Goal: Task Accomplishment & Management: Manage account settings

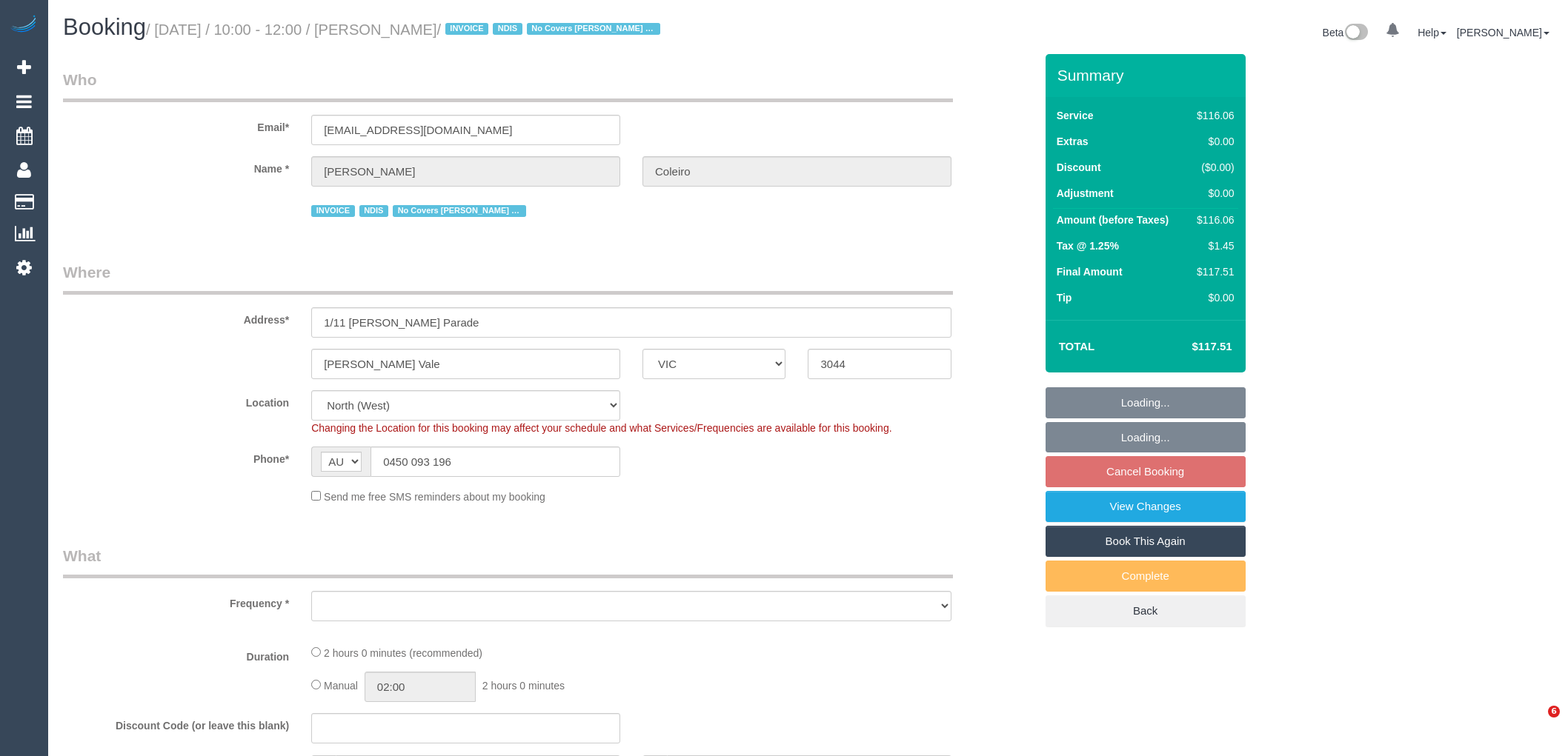
select select "VIC"
select select "object:552"
select select "number:27"
select select "number:14"
select select "number:19"
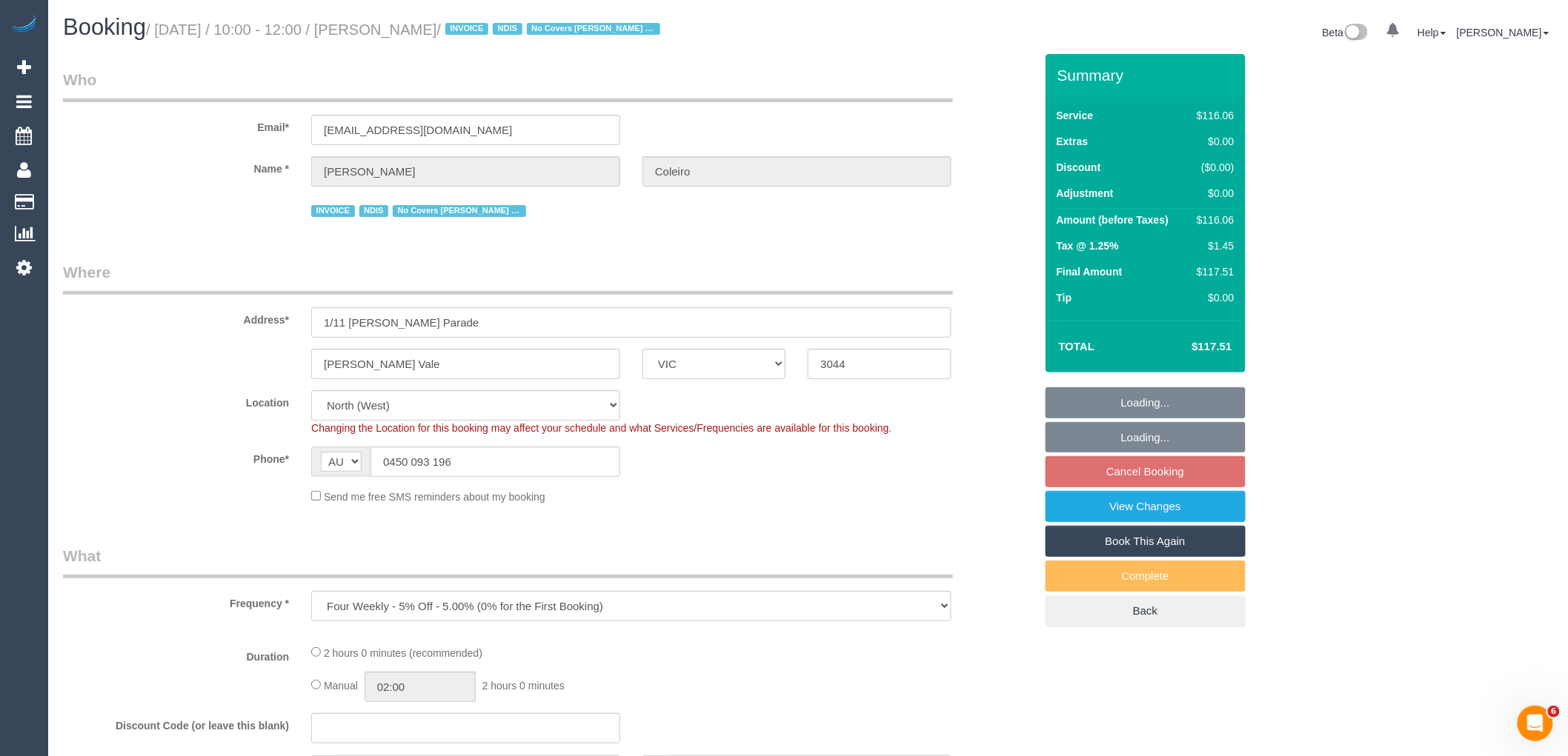
select select "number:36"
select select "number:34"
select select "object:703"
select select "spot1"
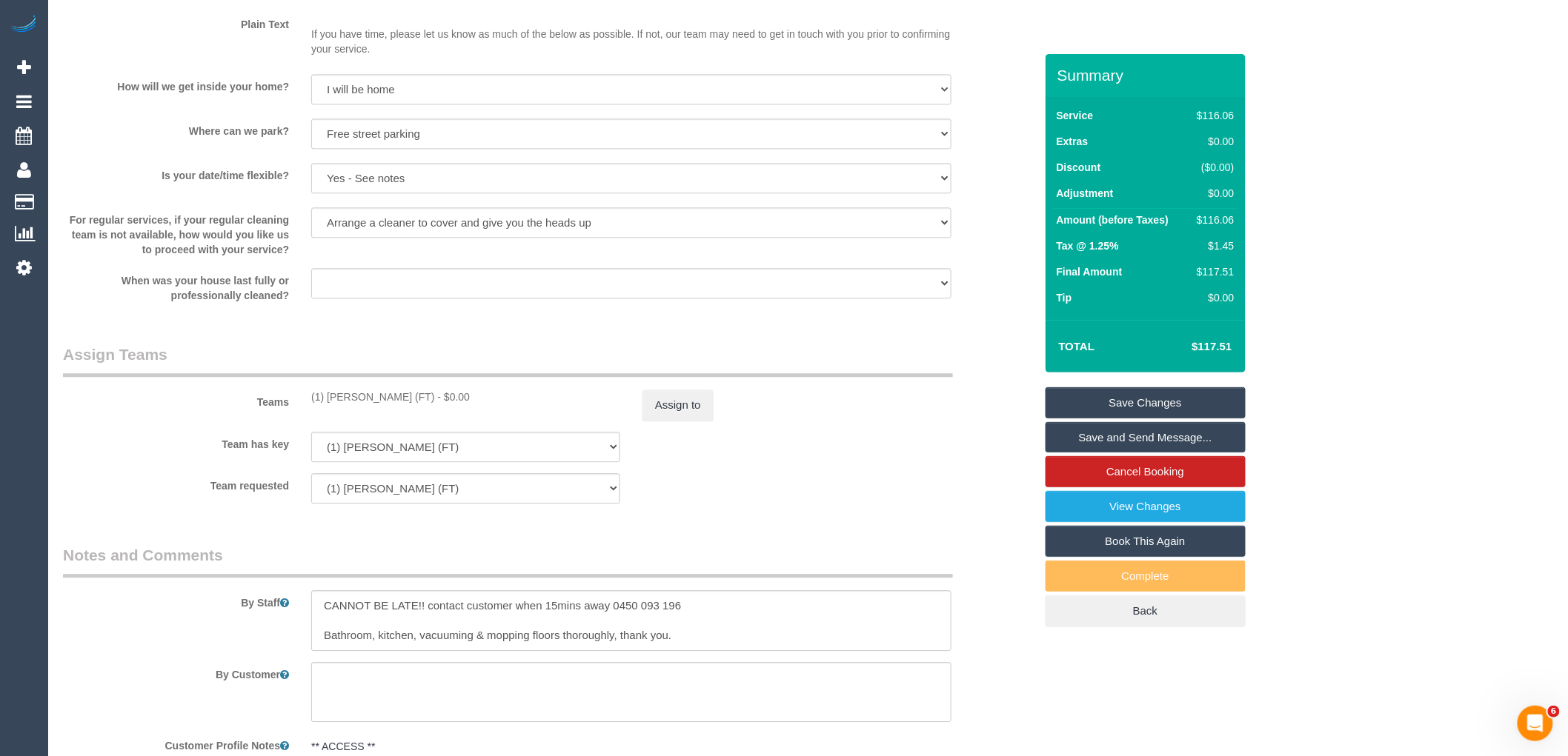
scroll to position [823, 0]
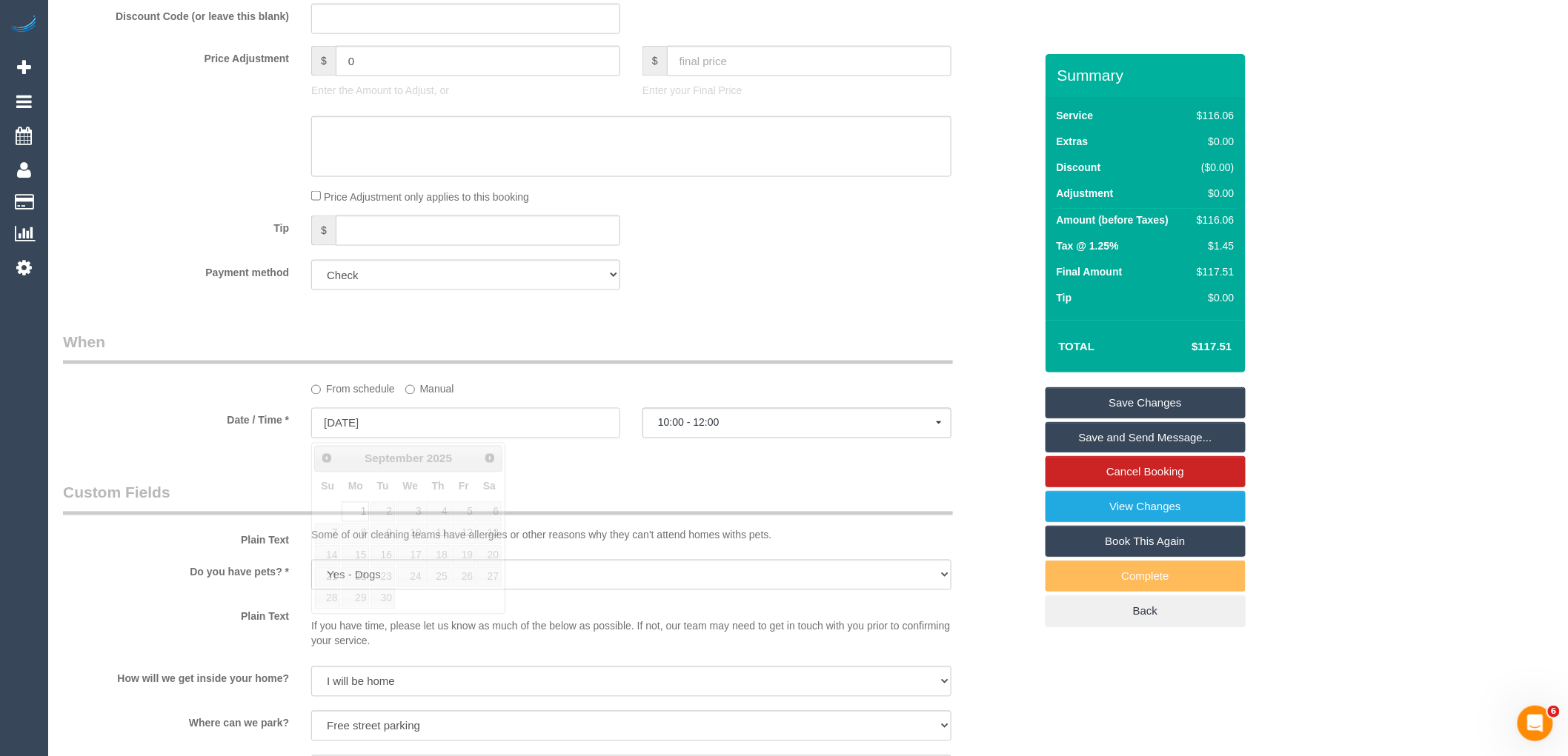
click at [408, 425] on input "[DATE]" at bounding box center [465, 423] width 309 height 31
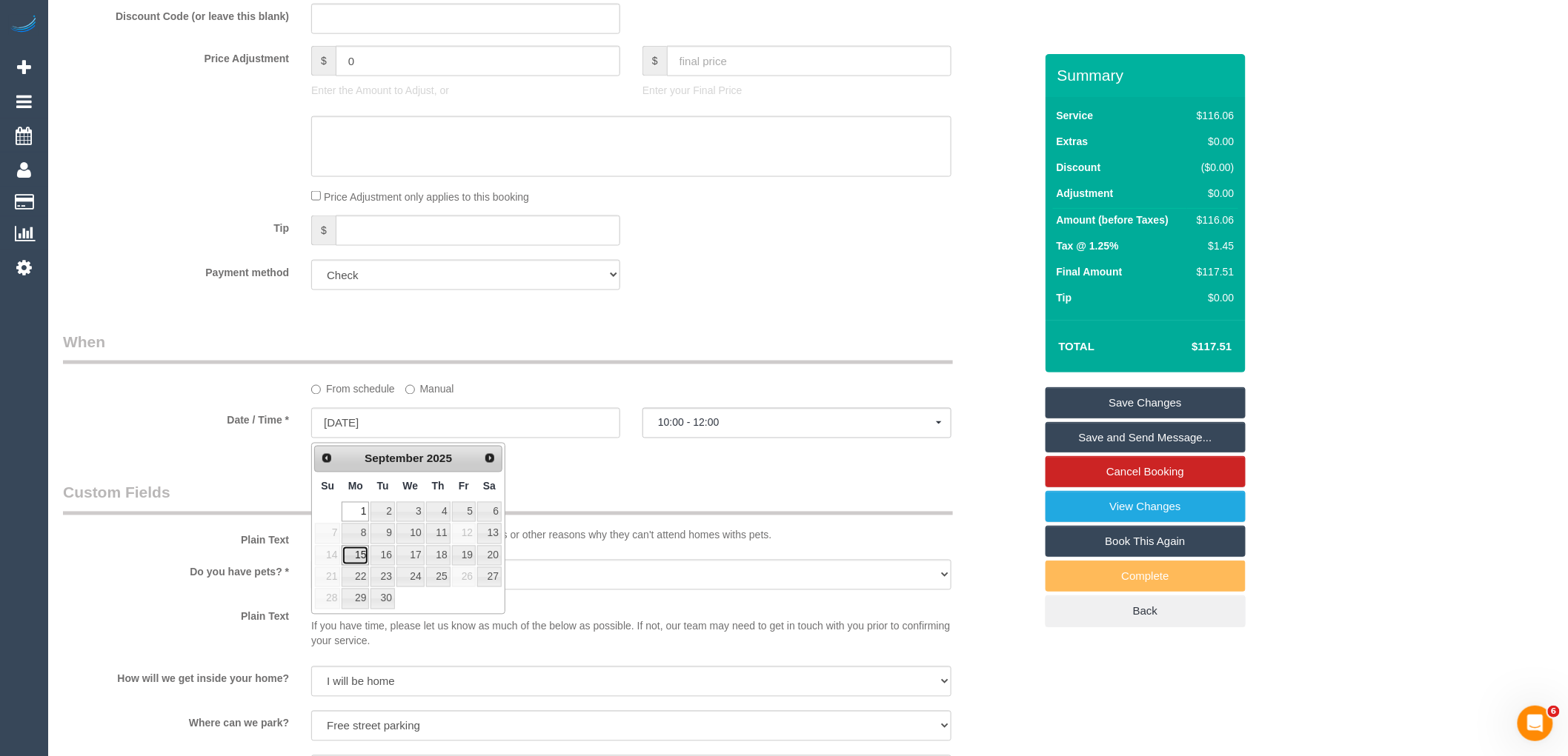
click at [357, 556] on link "15" at bounding box center [356, 556] width 28 height 20
type input "[DATE]"
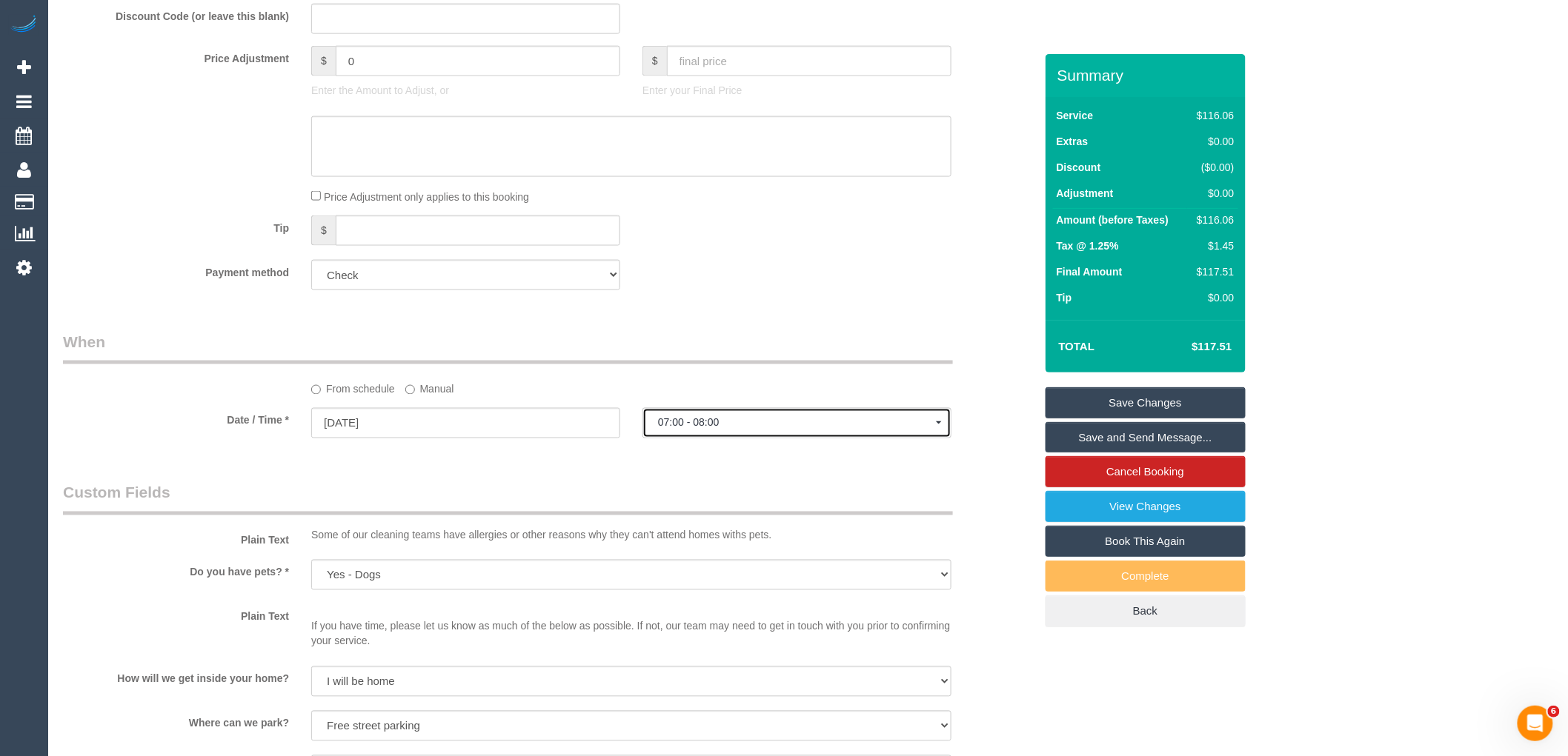
click at [753, 434] on button "07:00 - 08:00" at bounding box center [797, 423] width 309 height 31
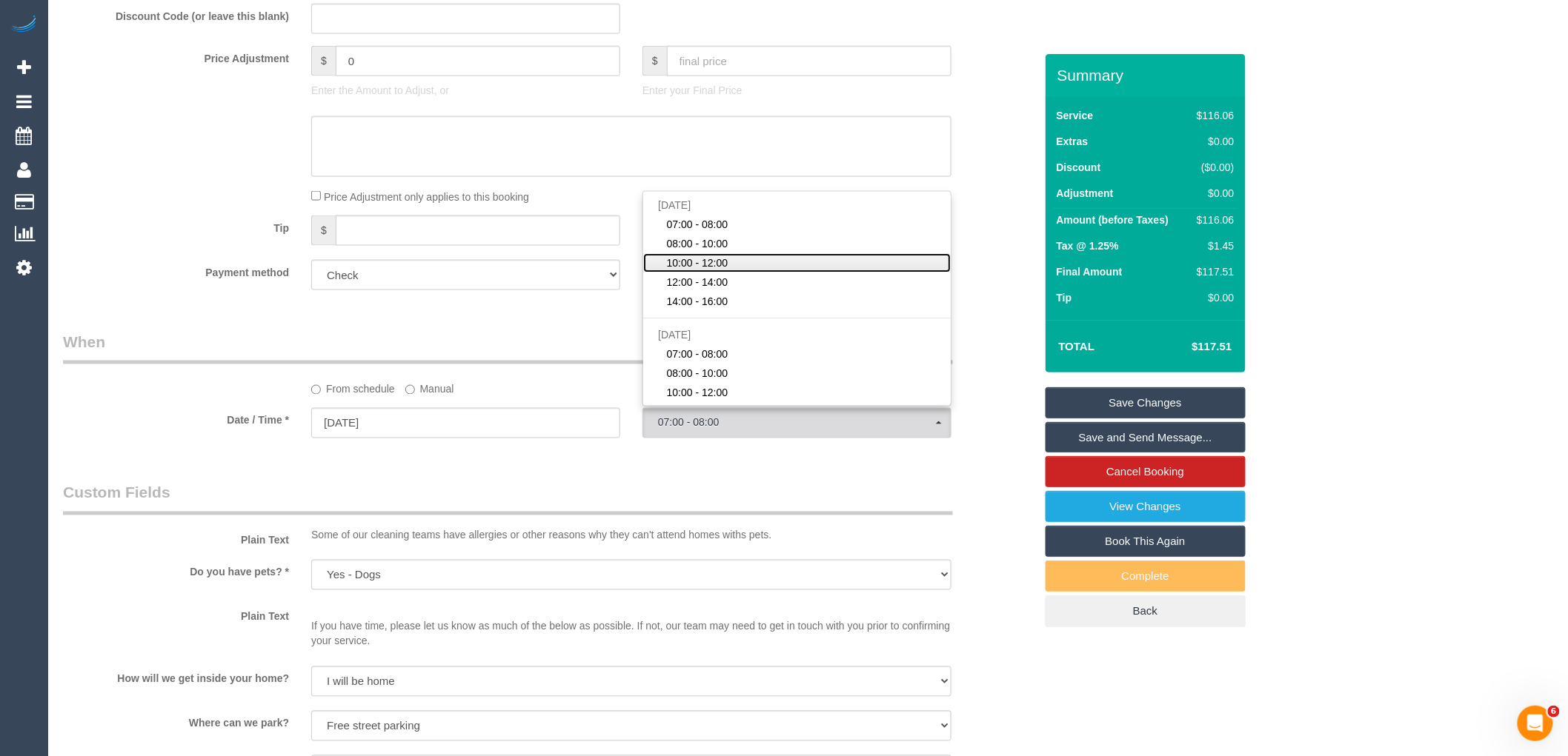
click at [722, 262] on span "10:00 - 12:00" at bounding box center [698, 262] width 62 height 15
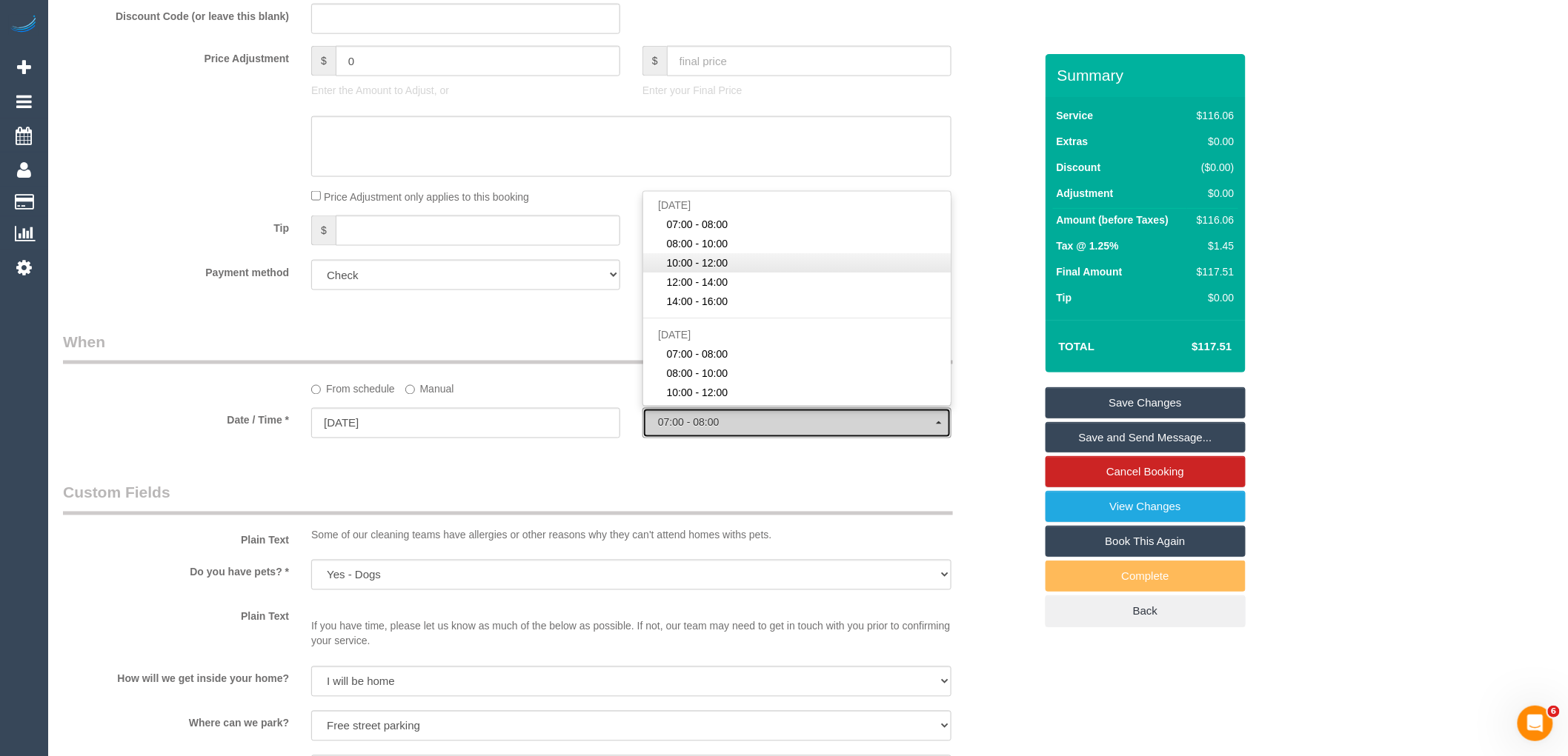
select select "spot25"
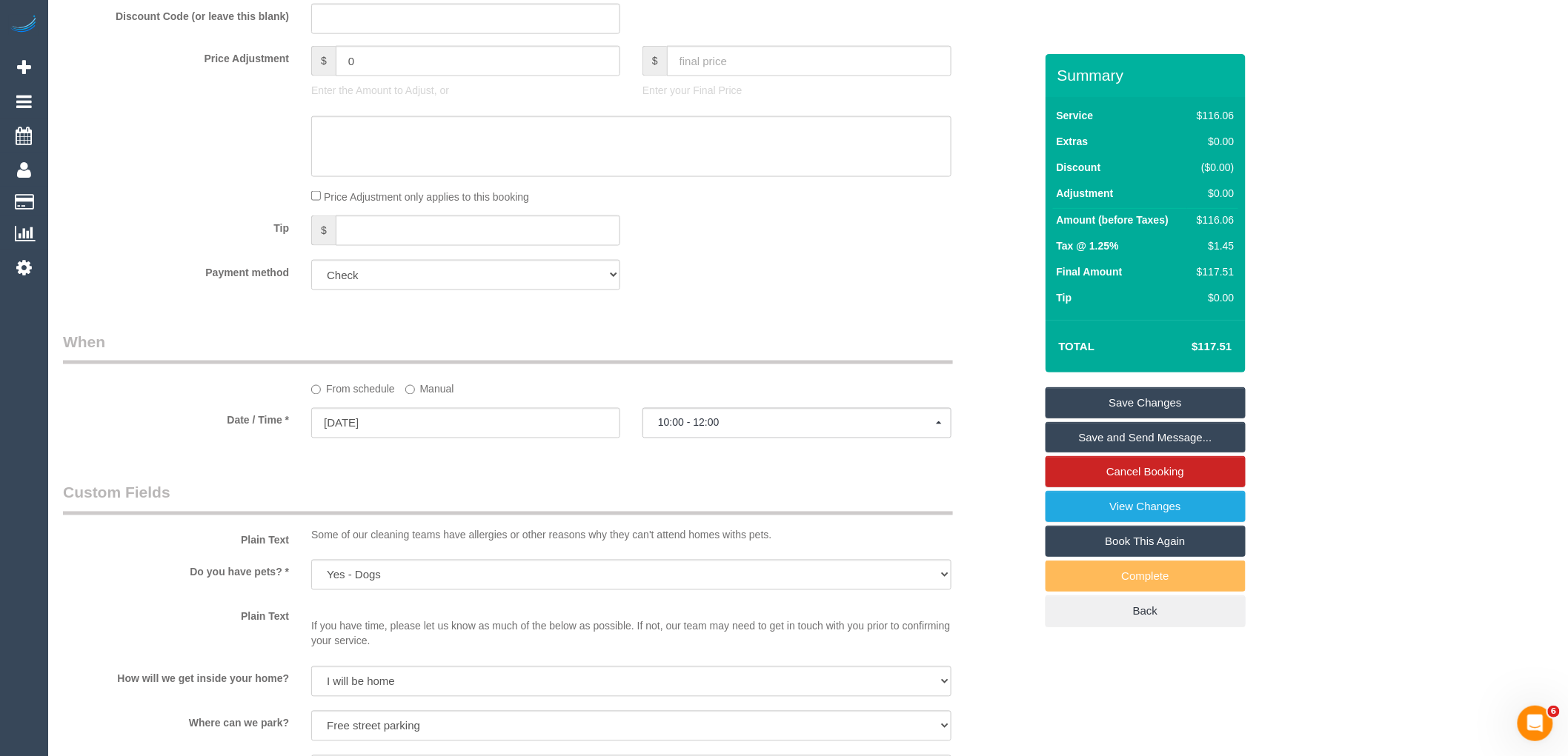
click at [657, 320] on div "Who Email* [EMAIL_ADDRESS][DOMAIN_NAME] Name * [PERSON_NAME][GEOGRAPHIC_DATA] I…" at bounding box center [549, 549] width 994 height 2638
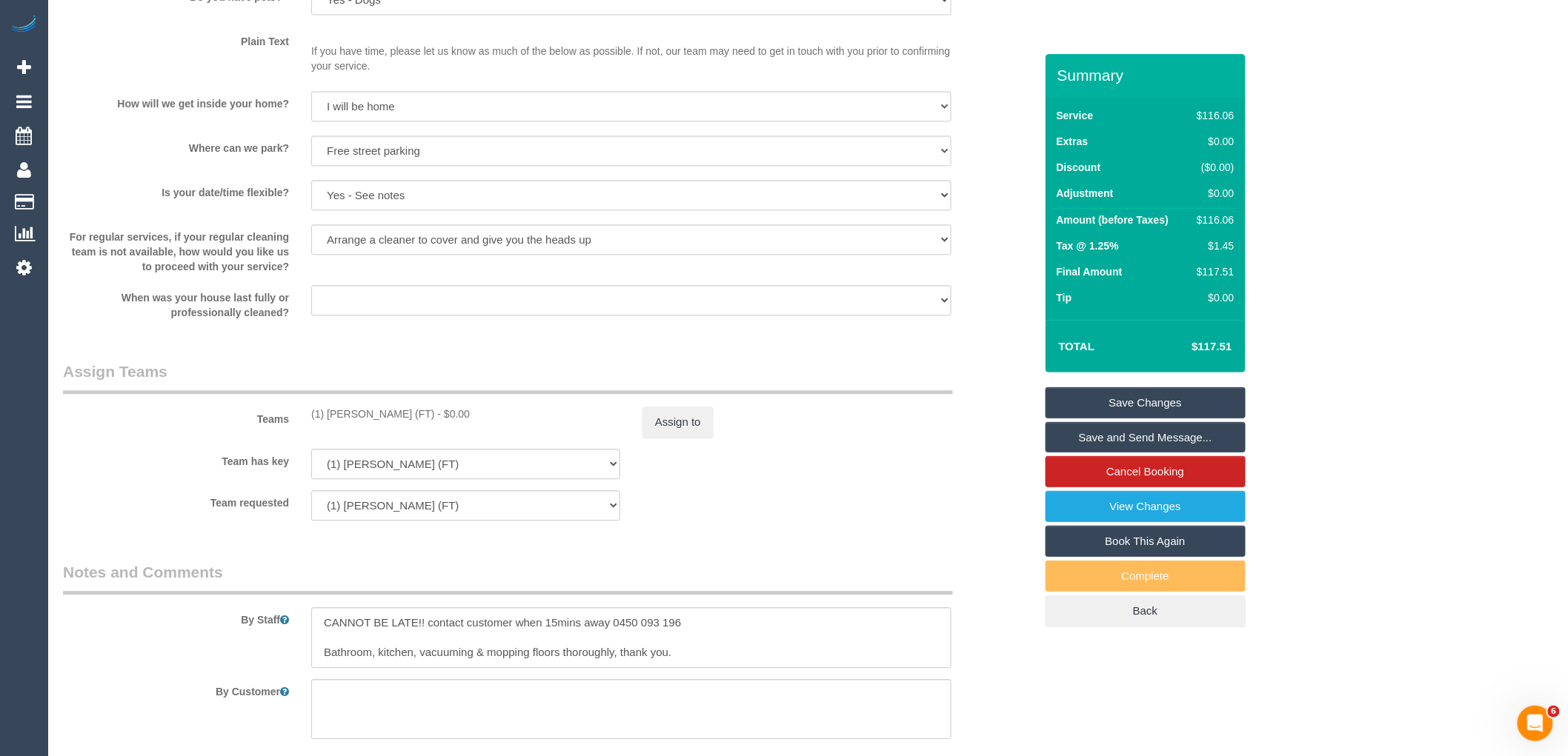
scroll to position [1990, 0]
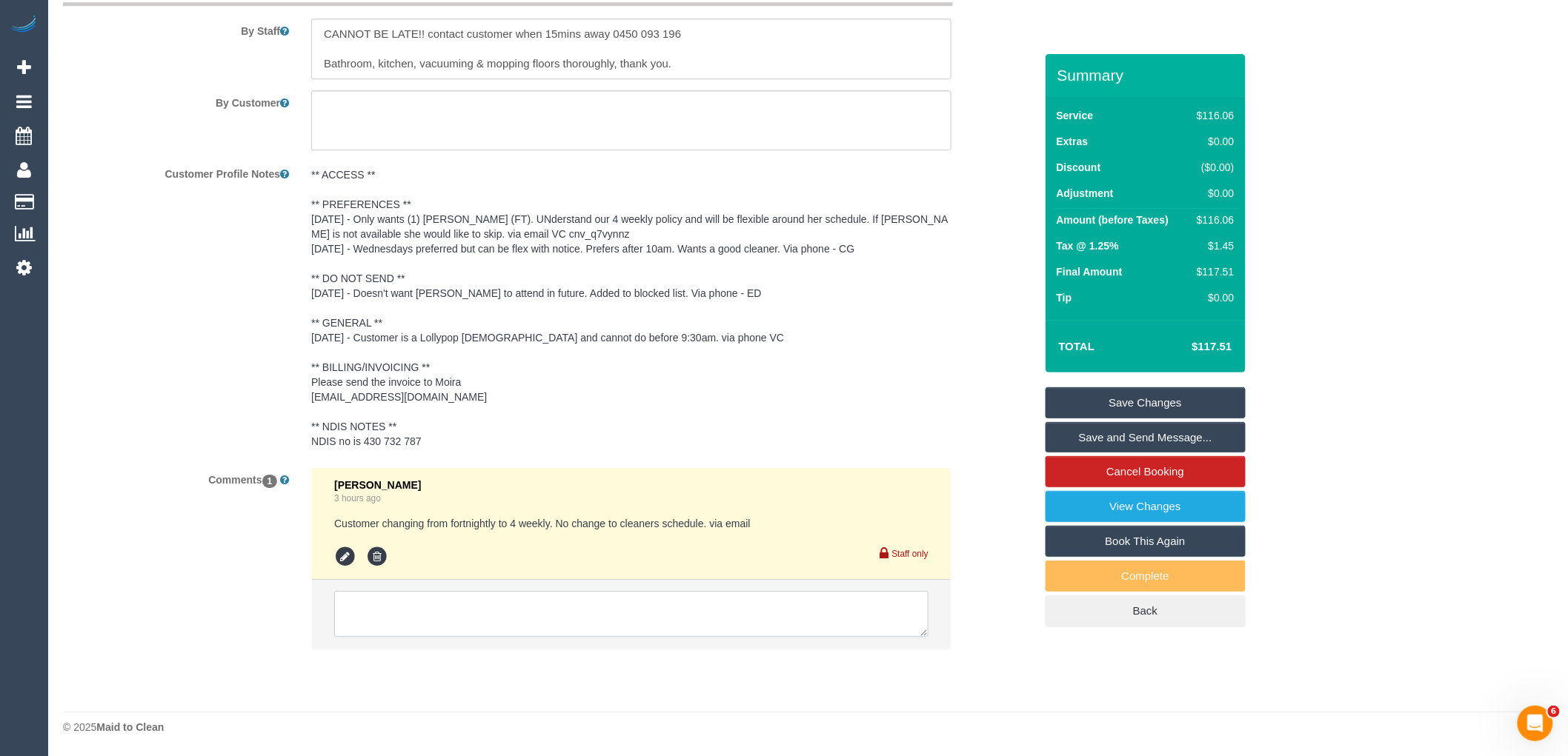
click at [515, 613] on textarea at bounding box center [631, 614] width 594 height 46
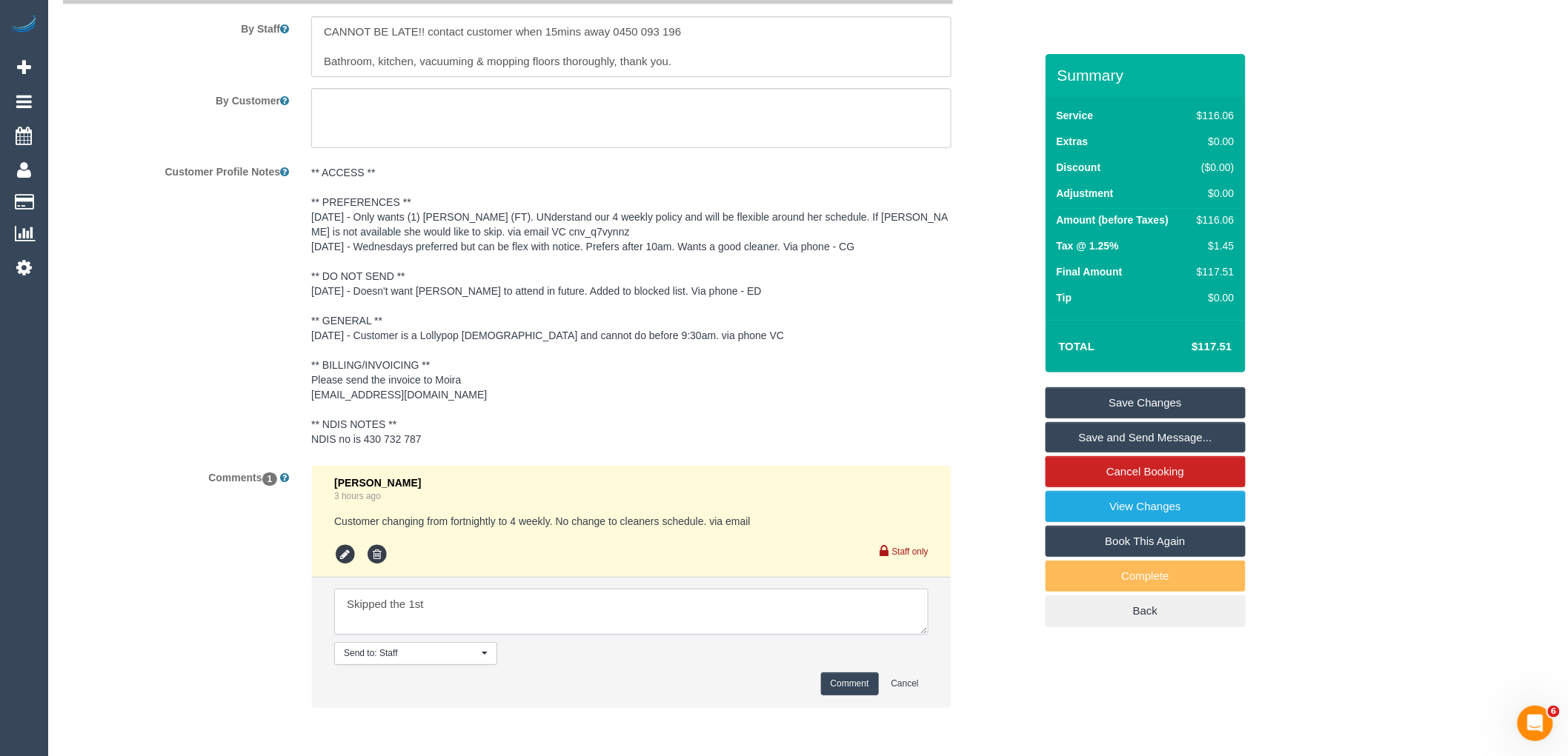
click at [456, 603] on textarea at bounding box center [631, 612] width 594 height 46
click at [357, 620] on textarea at bounding box center [631, 612] width 594 height 46
click at [441, 616] on textarea at bounding box center [631, 612] width 594 height 46
type textarea "Skipped the 1st as customer called into work. Was on same rotation as the 1st s…"
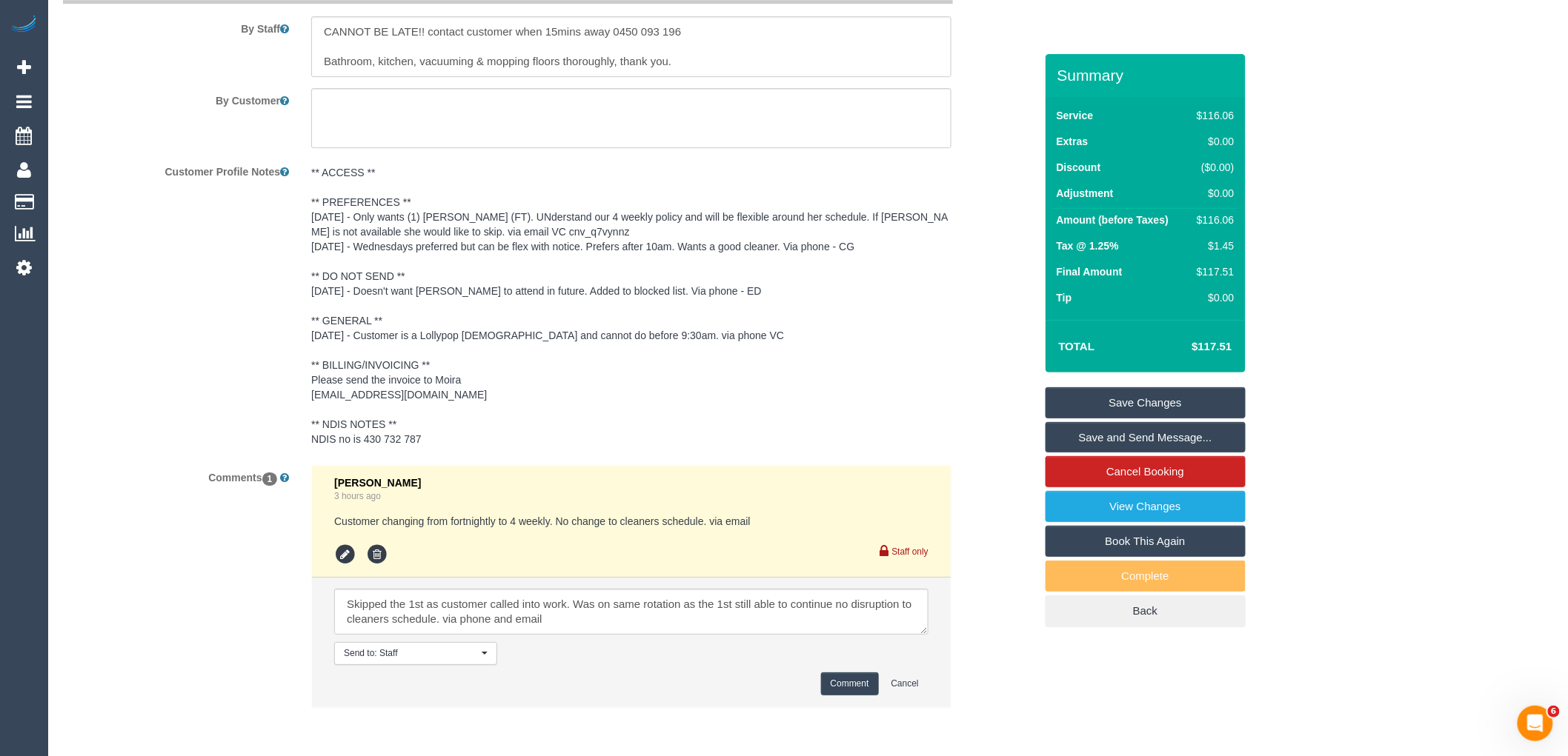
click at [848, 686] on button "Comment" at bounding box center [850, 683] width 58 height 23
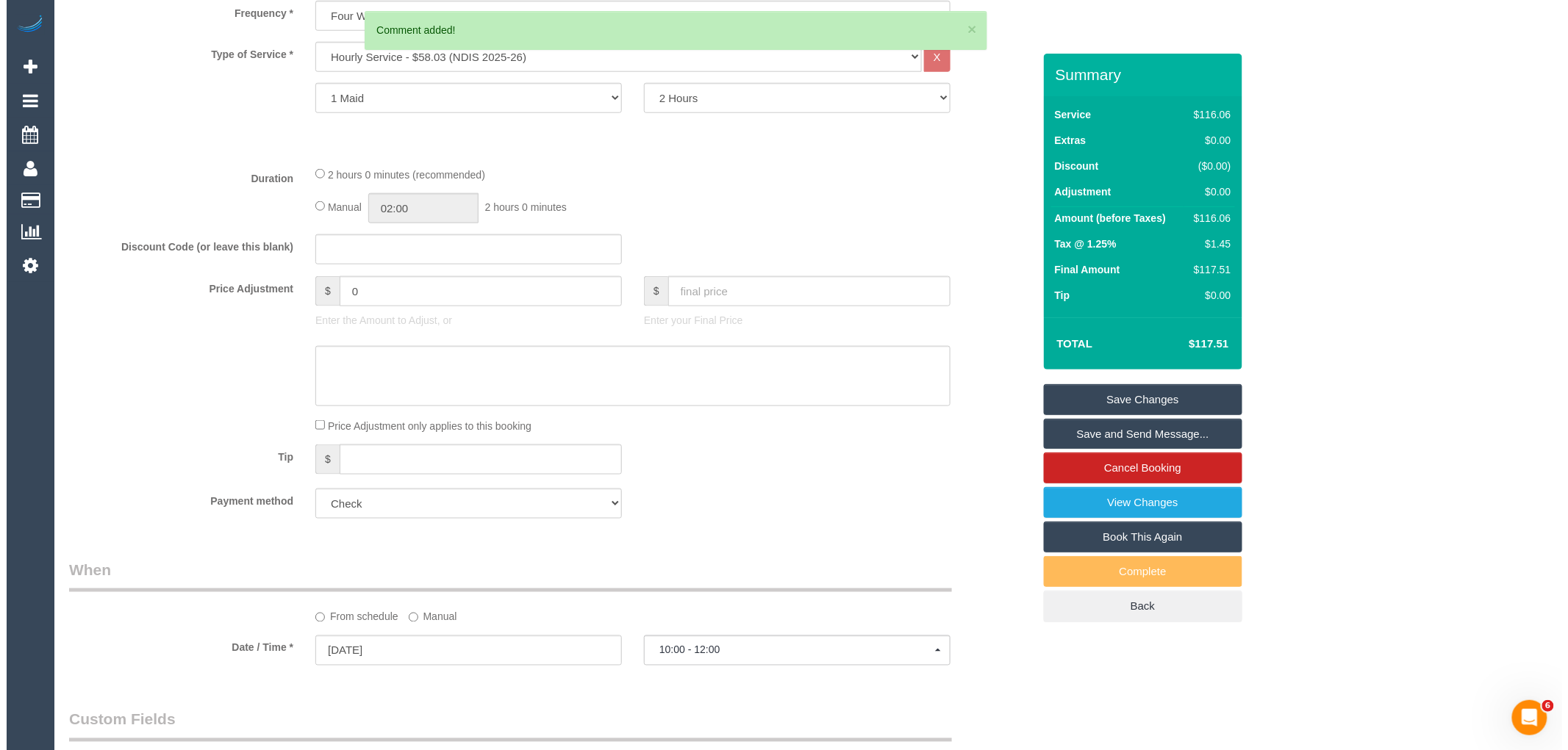
scroll to position [0, 0]
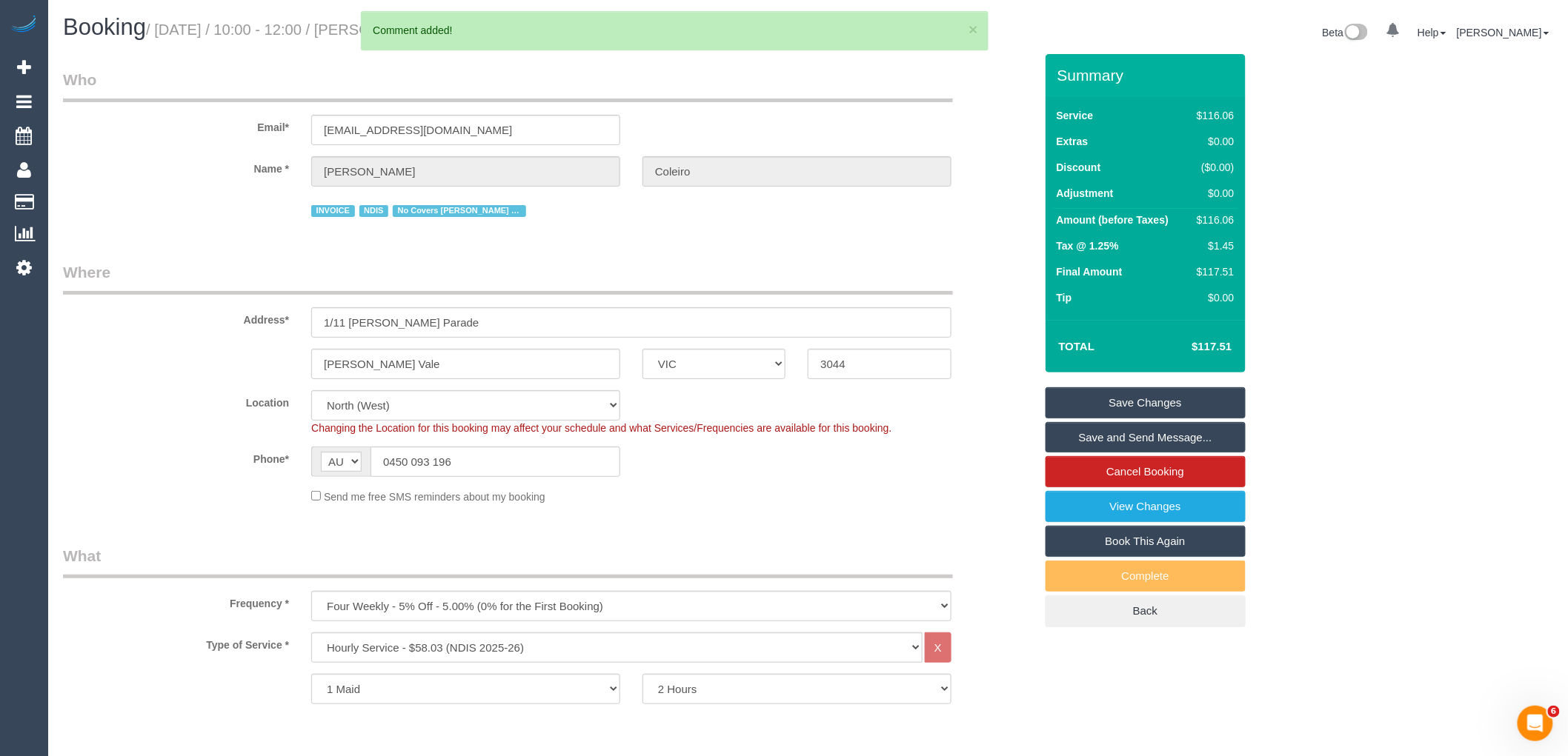
click at [1203, 397] on link "Save Changes" at bounding box center [1145, 402] width 200 height 31
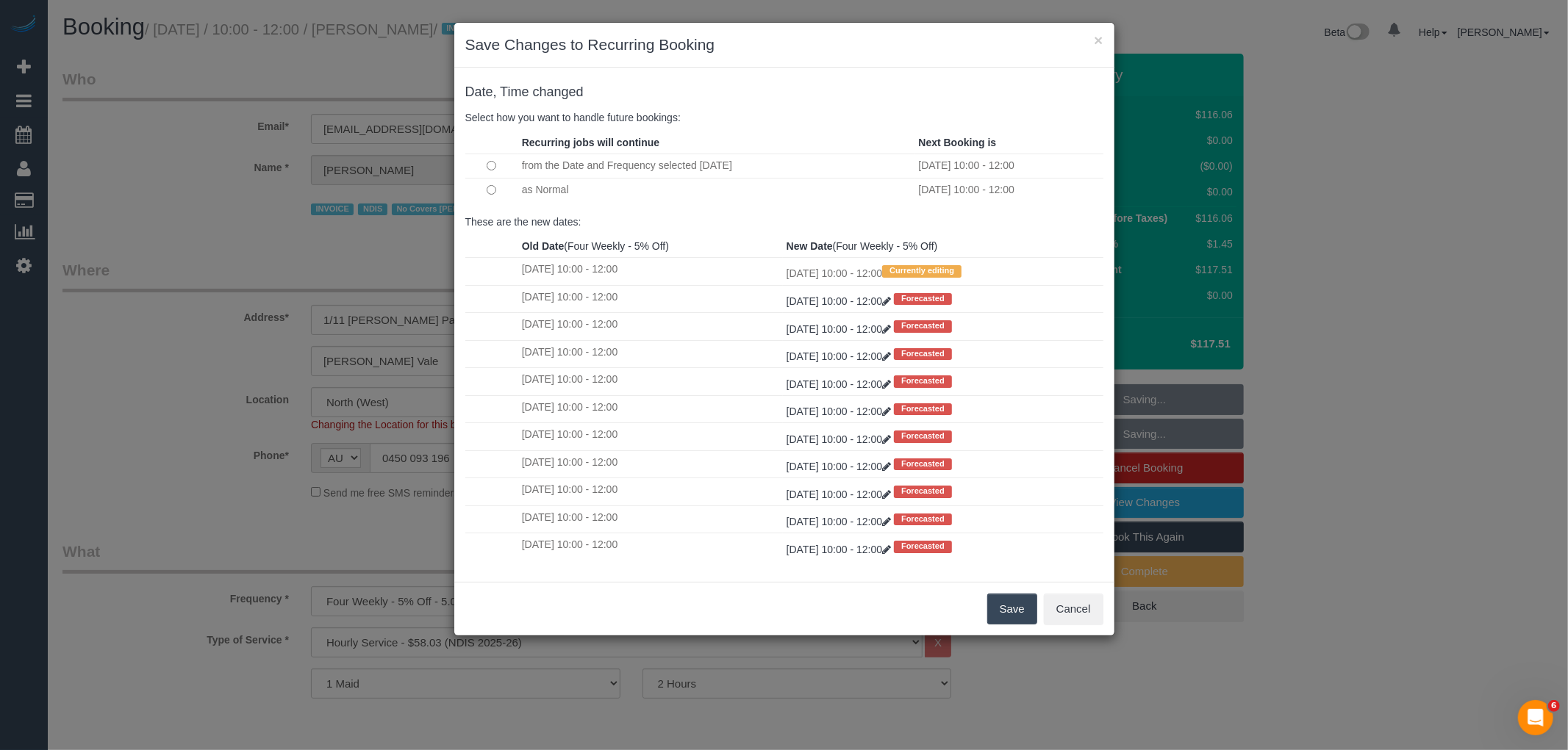
click at [1024, 605] on button "Save" at bounding box center [1011, 609] width 50 height 31
